Goal: Task Accomplishment & Management: Complete application form

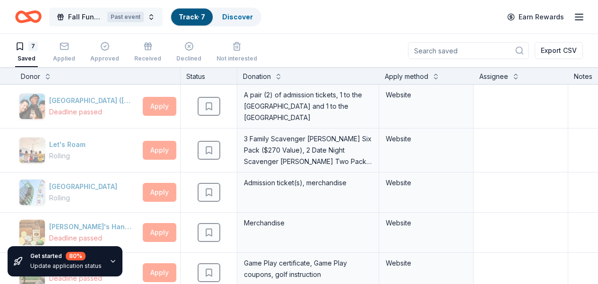
click at [85, 15] on span "Fall Fundraiser" at bounding box center [85, 16] width 35 height 11
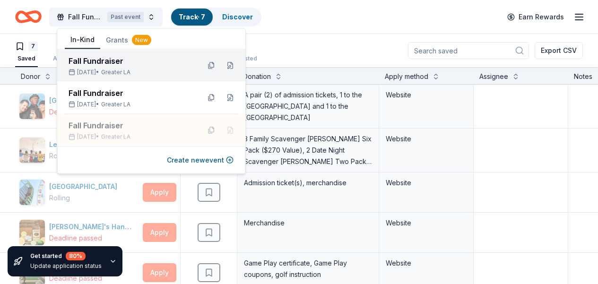
click at [92, 61] on div "Fall Fundraiser" at bounding box center [131, 60] width 124 height 11
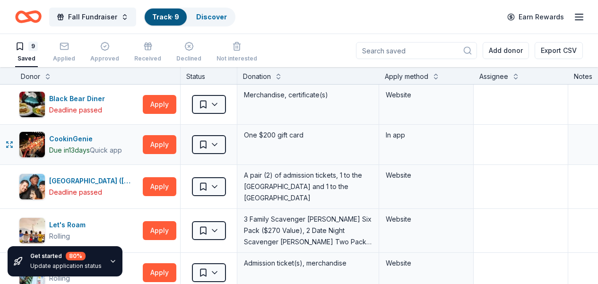
click at [494, 164] on div at bounding box center [520, 145] width 94 height 40
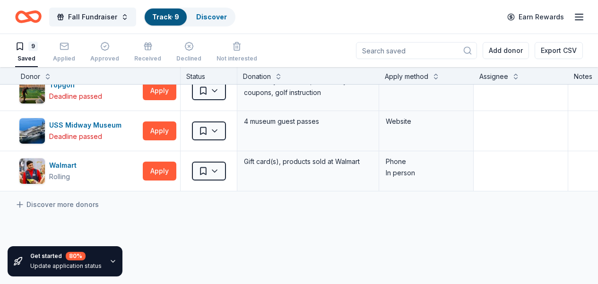
scroll to position [354, 0]
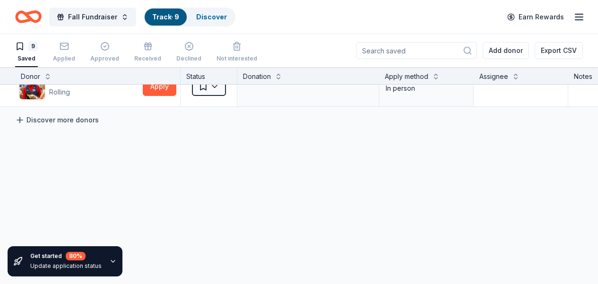
click at [53, 114] on link "Discover more donors" at bounding box center [57, 119] width 84 height 11
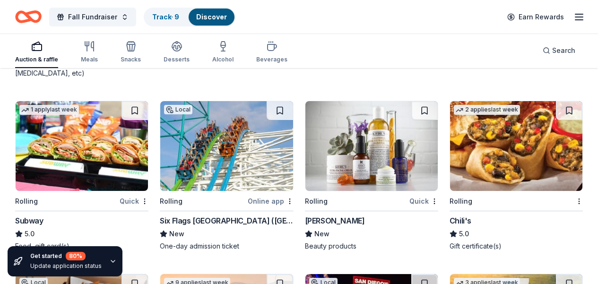
scroll to position [5408, 0]
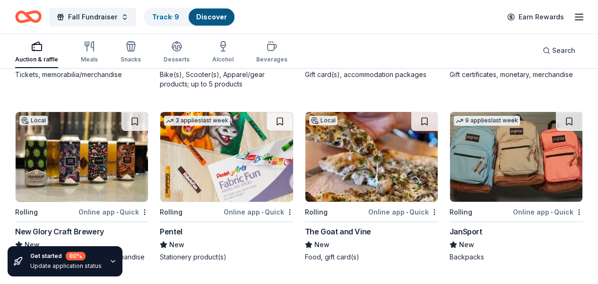
scroll to position [5952, 0]
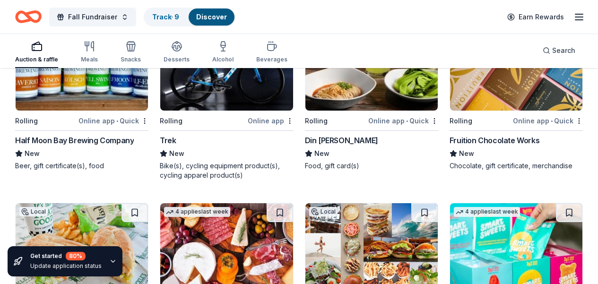
scroll to position [7251, 0]
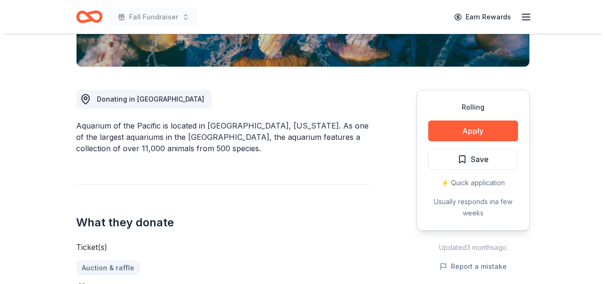
scroll to position [349, 0]
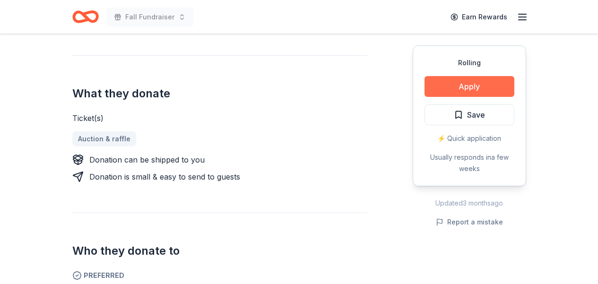
click at [452, 83] on button "Apply" at bounding box center [469, 86] width 90 height 21
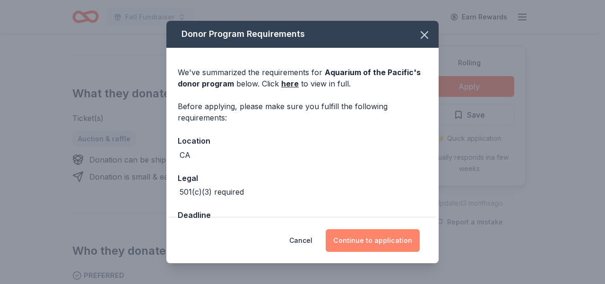
click at [386, 238] on button "Continue to application" at bounding box center [373, 240] width 94 height 23
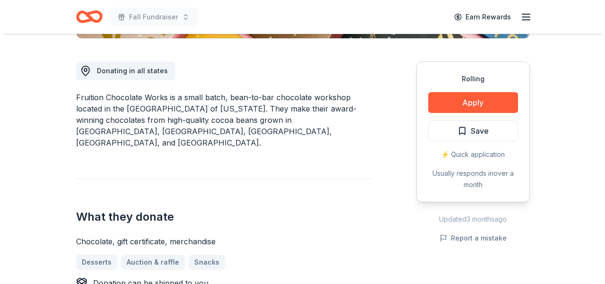
scroll to position [250, 0]
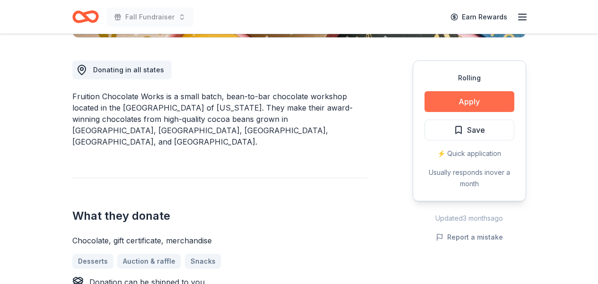
click at [484, 100] on button "Apply" at bounding box center [469, 101] width 90 height 21
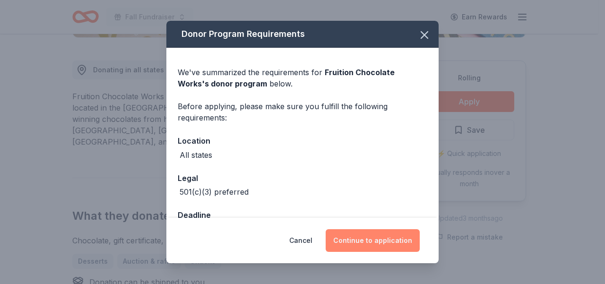
click at [384, 238] on button "Continue to application" at bounding box center [373, 240] width 94 height 23
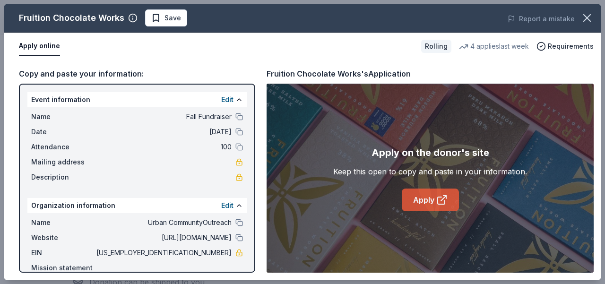
click at [429, 200] on link "Apply" at bounding box center [430, 200] width 57 height 23
